Goal: Check status: Check status

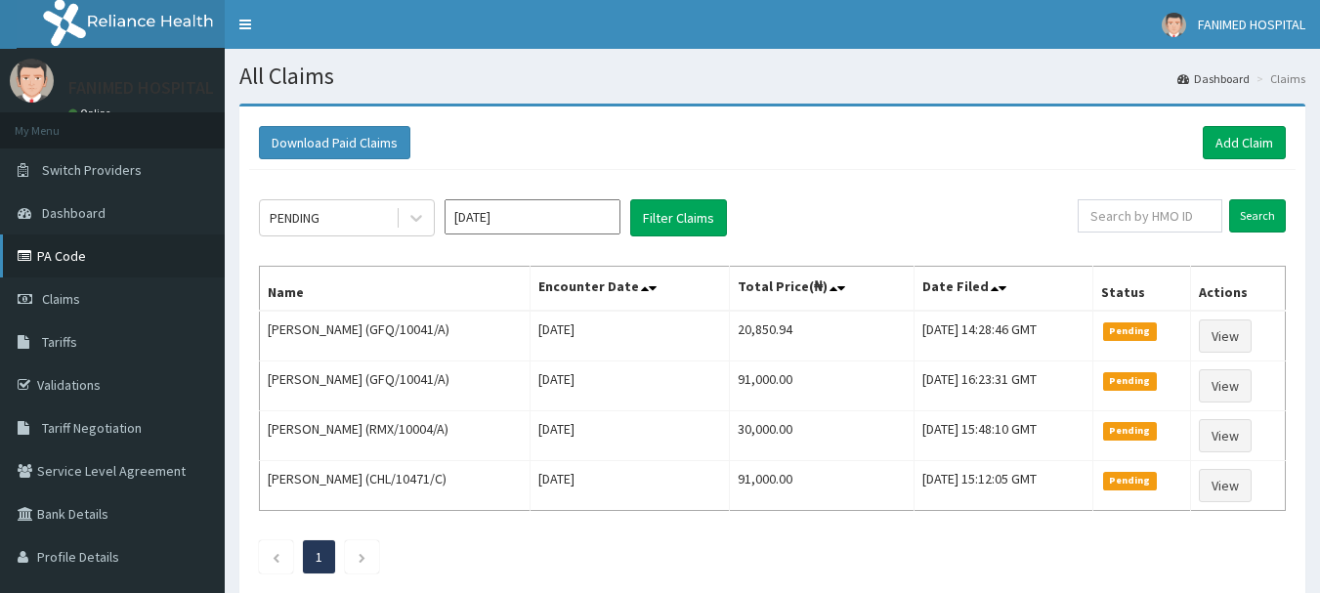
click at [52, 255] on link "PA Code" at bounding box center [112, 255] width 225 height 43
click at [1170, 196] on div "PENDING Oct 2025 Filter Claims Search Name Encounter Date Total Price(₦) Date F…" at bounding box center [772, 381] width 1046 height 423
click at [1171, 214] on input "text" at bounding box center [1149, 215] width 145 height 33
paste input "RDL/10004/A"
type input "RDL/10004/A"
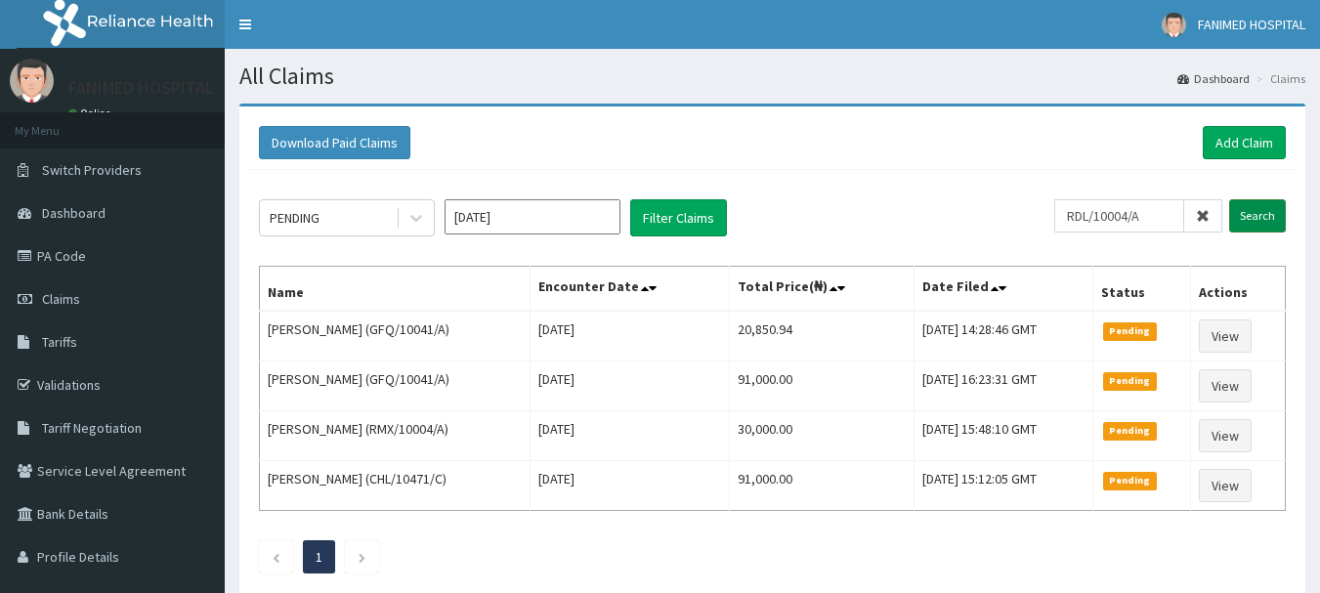
click at [1268, 215] on input "Search" at bounding box center [1257, 215] width 57 height 33
